Goal: Find specific page/section: Find specific page/section

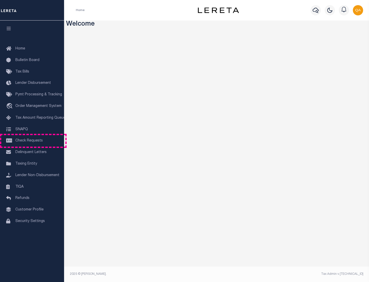
click at [32, 141] on span "Check Requests" at bounding box center [28, 141] width 27 height 4
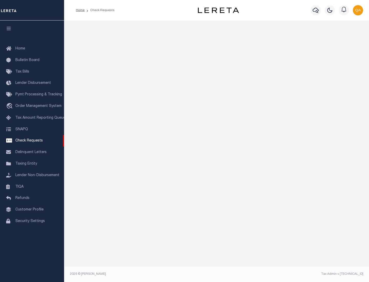
select select "50"
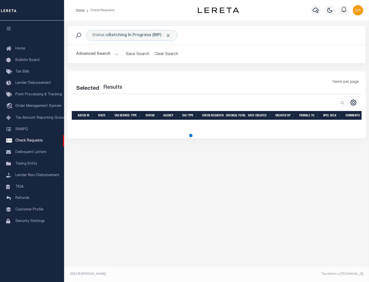
select select "50"
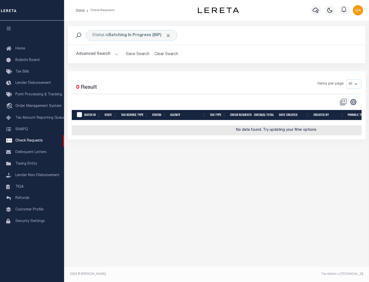
click at [168, 35] on span "Click to Remove" at bounding box center [168, 35] width 5 height 5
